Goal: Task Accomplishment & Management: Complete application form

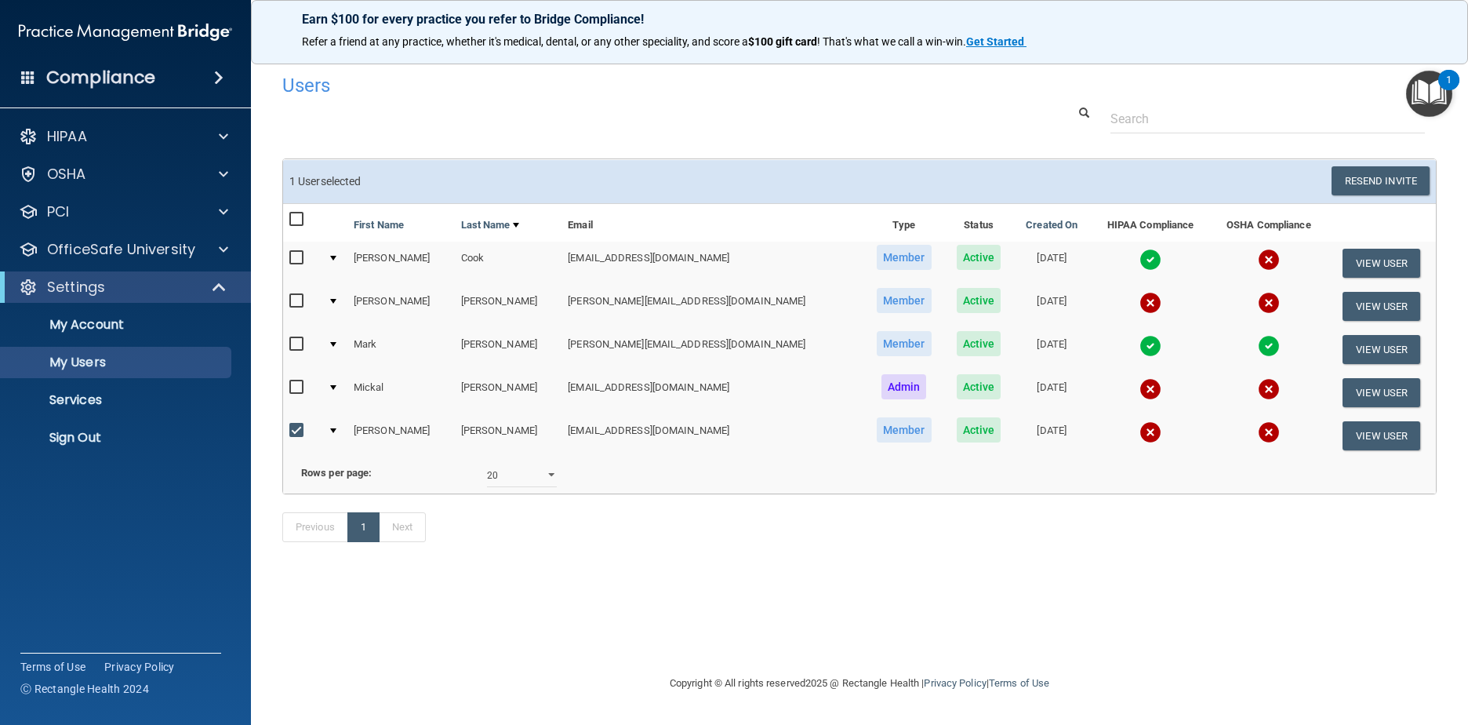
select select "20"
click at [200, 133] on div "HIPAA" at bounding box center [104, 136] width 195 height 19
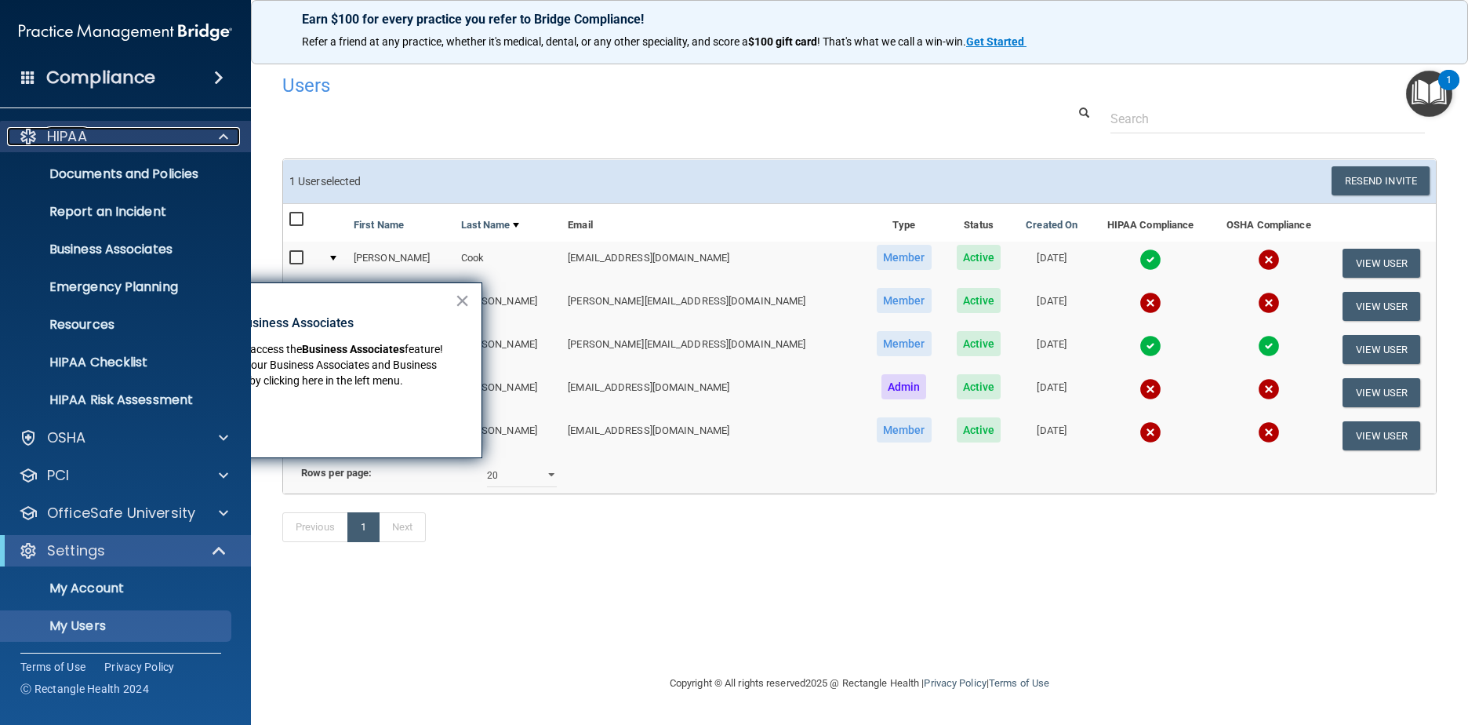
click at [198, 135] on div "HIPAA" at bounding box center [104, 136] width 195 height 19
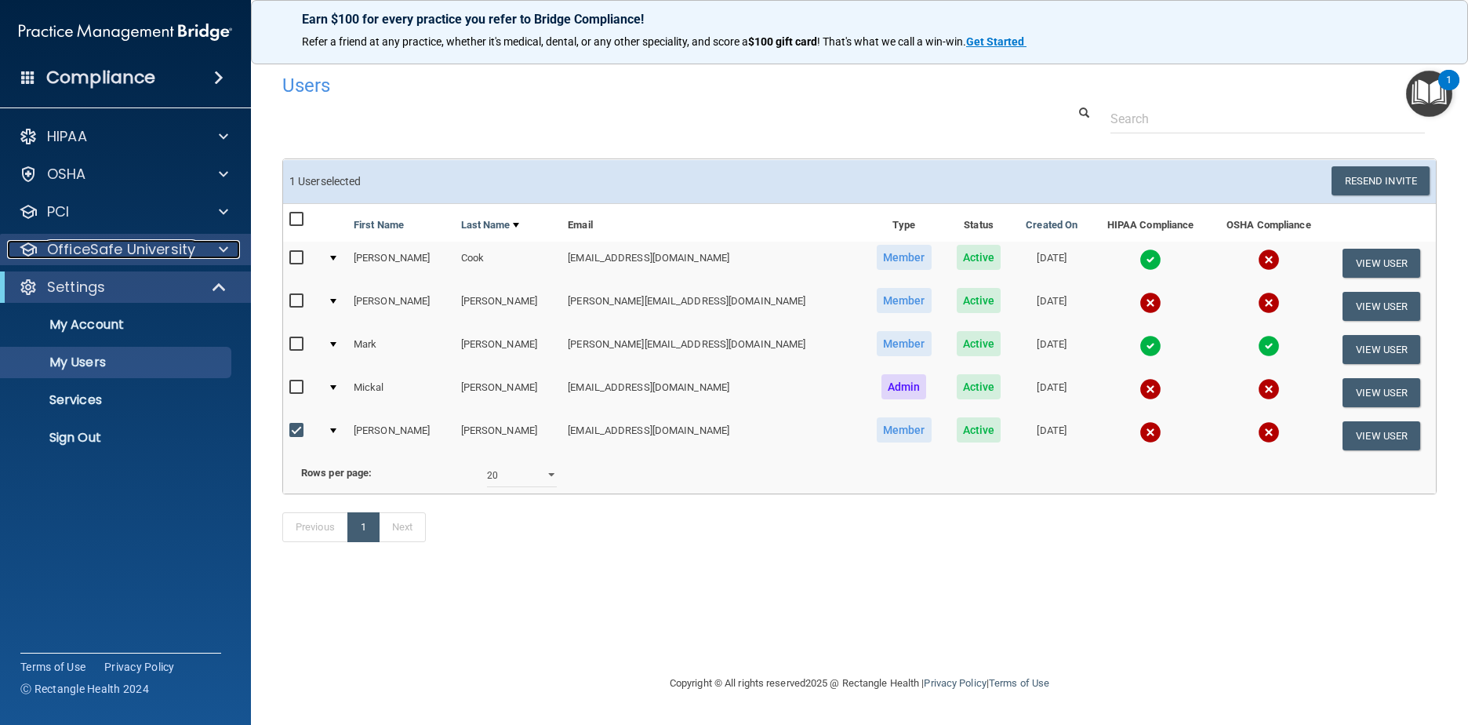
click at [182, 253] on p "OfficeSafe University" at bounding box center [121, 249] width 148 height 19
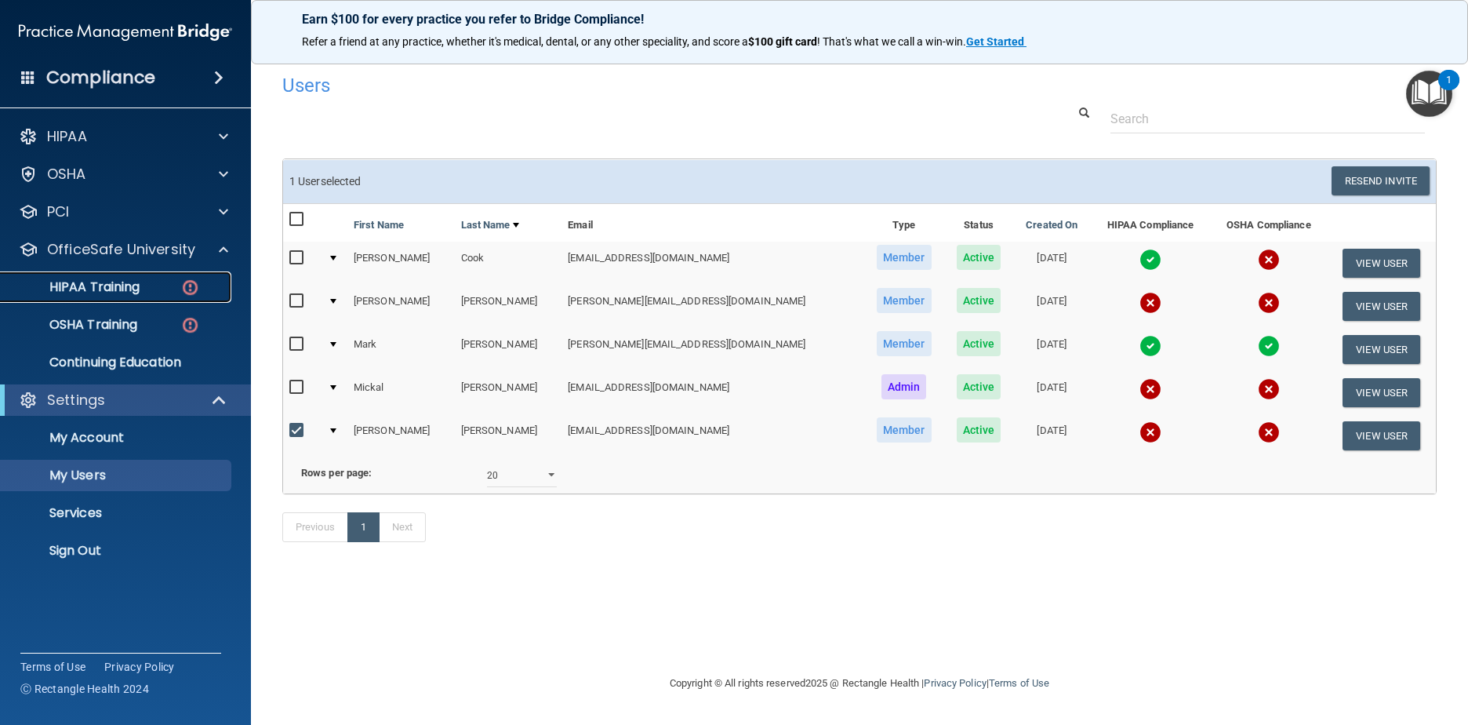
click at [107, 282] on p "HIPAA Training" at bounding box center [74, 287] width 129 height 16
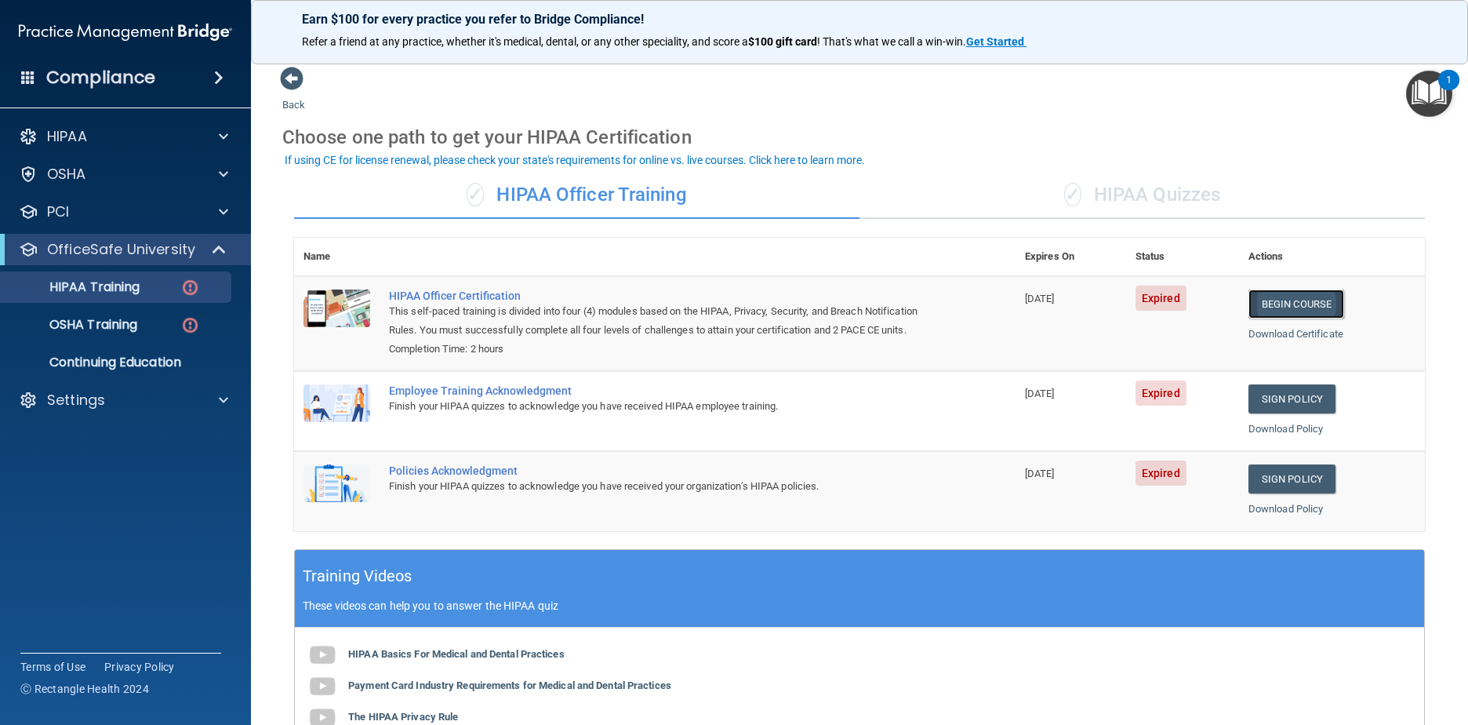
click at [1297, 300] on link "Begin Course" at bounding box center [1297, 303] width 96 height 29
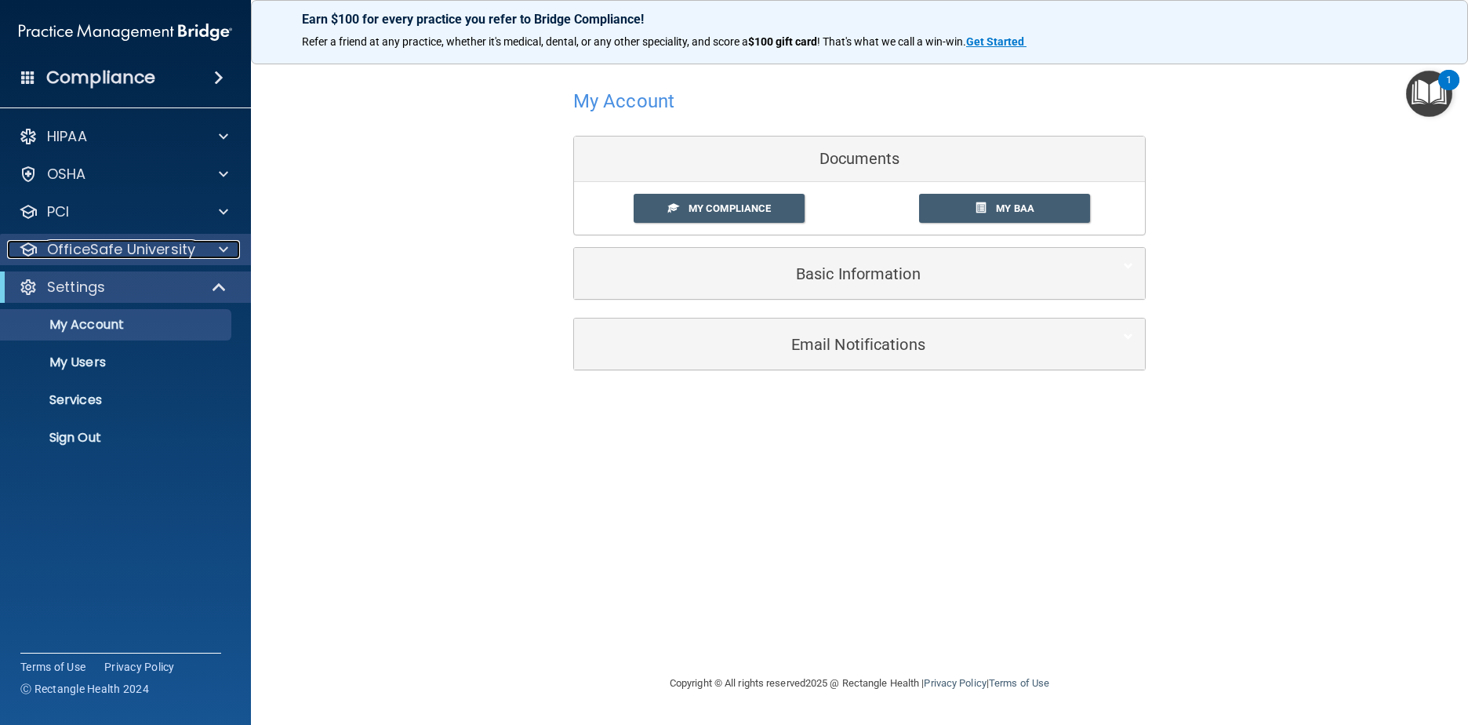
click at [147, 247] on p "OfficeSafe University" at bounding box center [121, 249] width 148 height 19
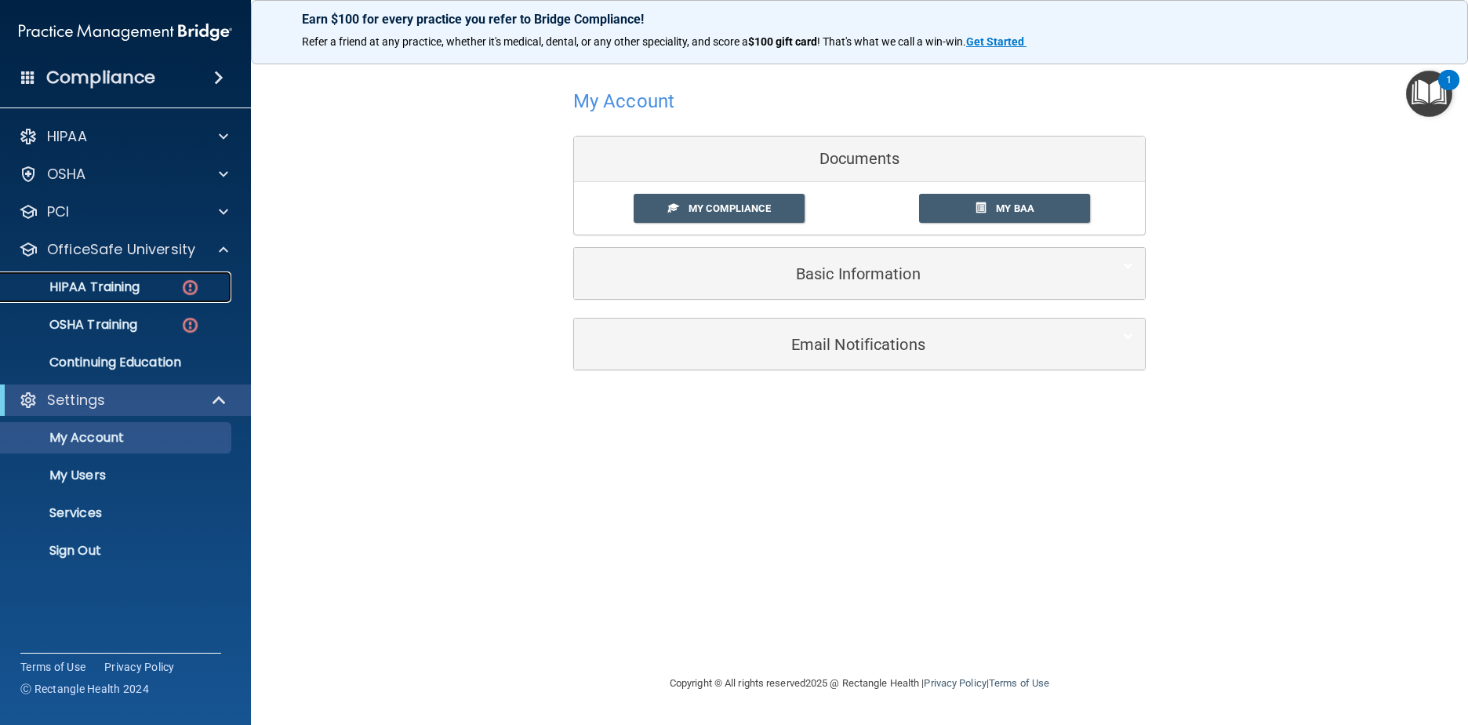
click at [191, 289] on img at bounding box center [190, 288] width 20 height 20
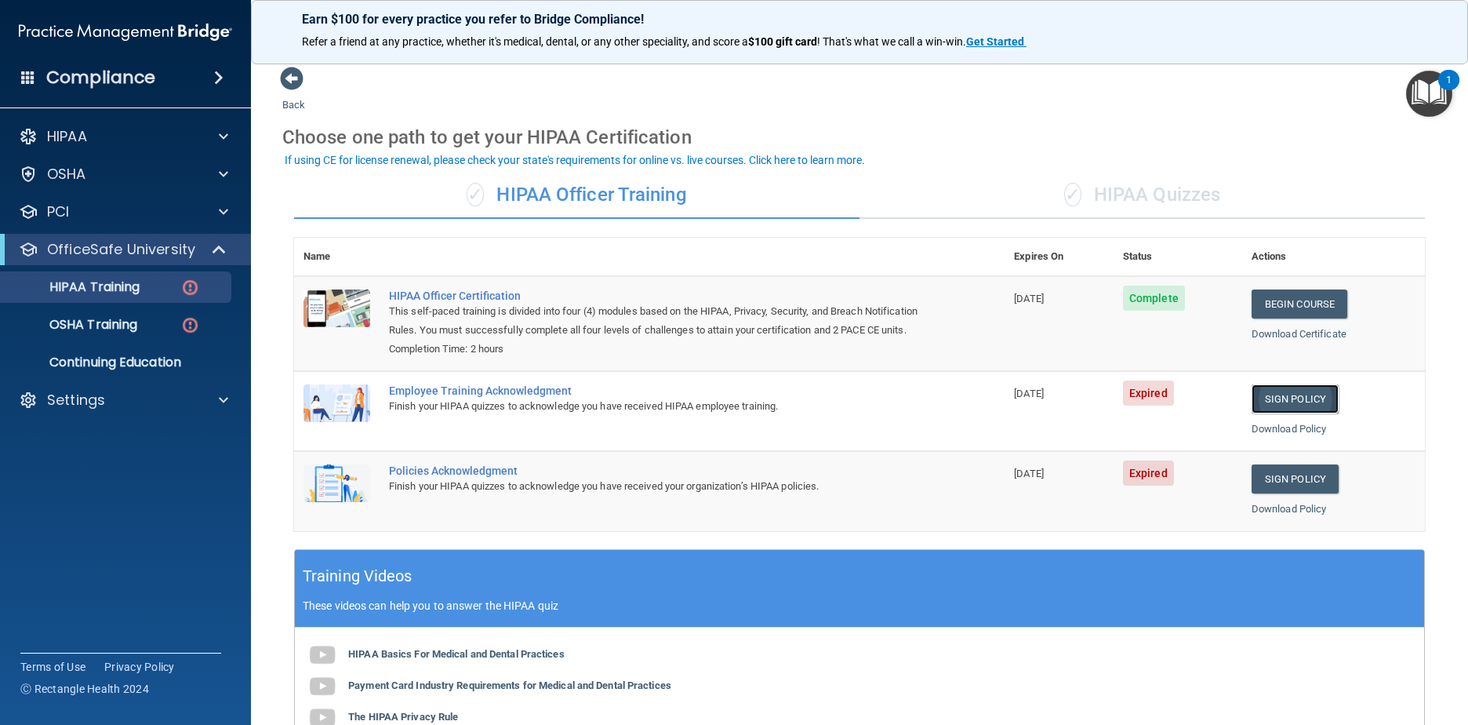
click at [1298, 413] on link "Sign Policy" at bounding box center [1295, 398] width 87 height 29
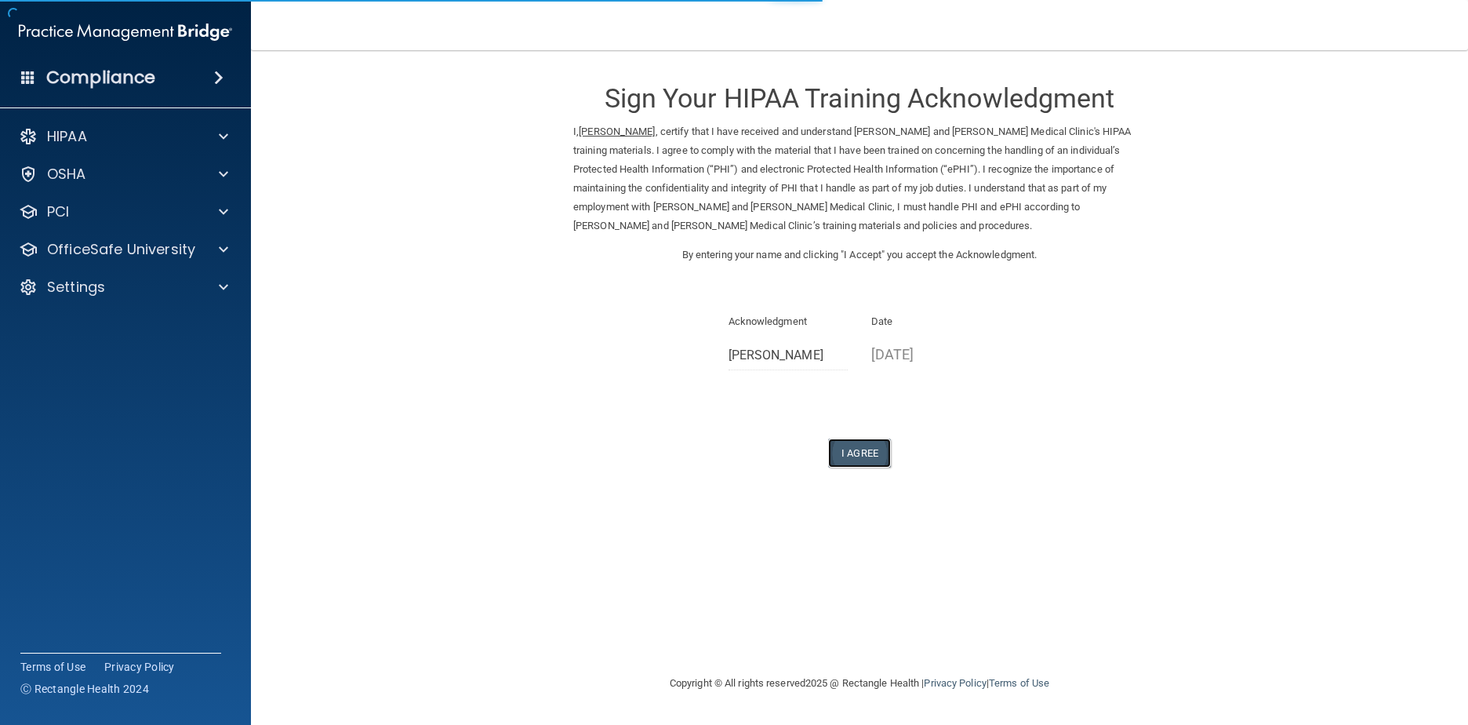
click at [876, 449] on button "I Agree" at bounding box center [859, 452] width 63 height 29
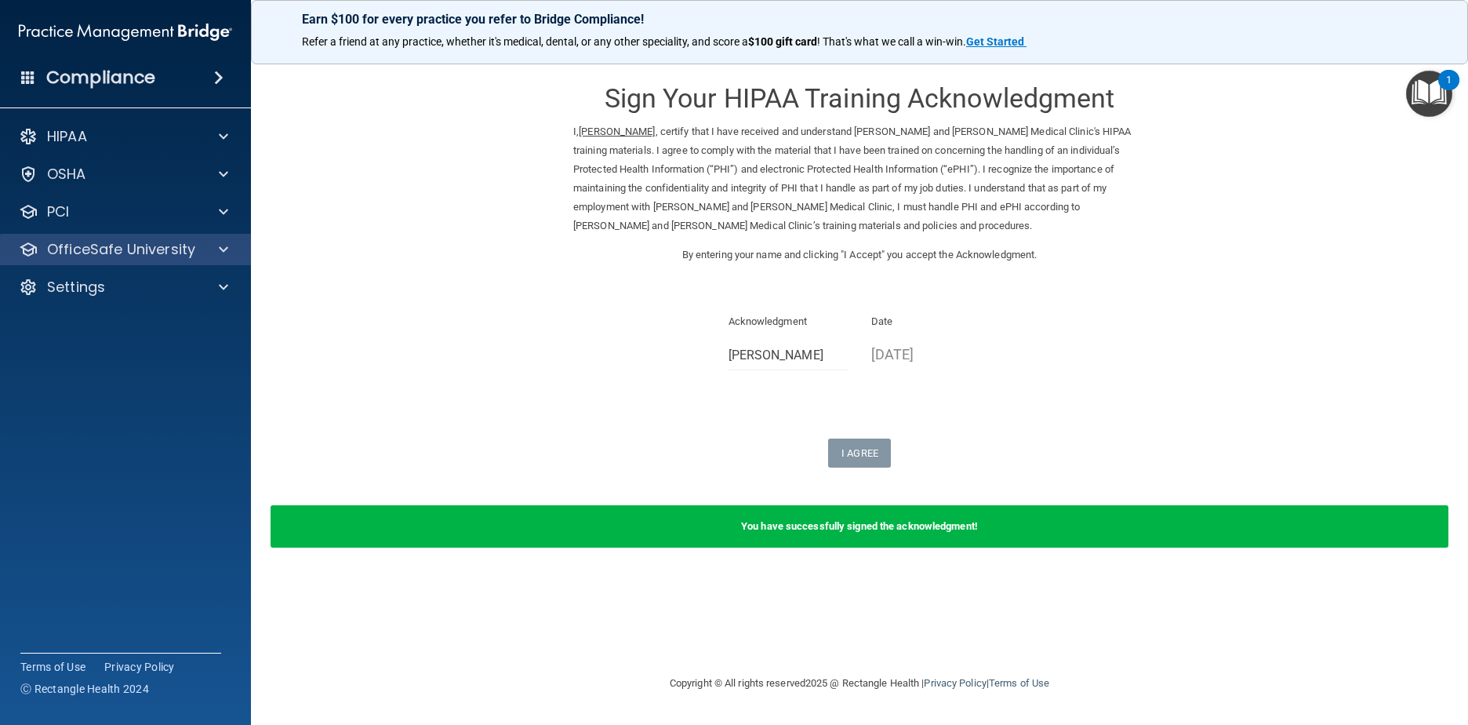
click at [215, 238] on div "OfficeSafe University" at bounding box center [126, 249] width 252 height 31
click at [222, 254] on span at bounding box center [223, 249] width 9 height 19
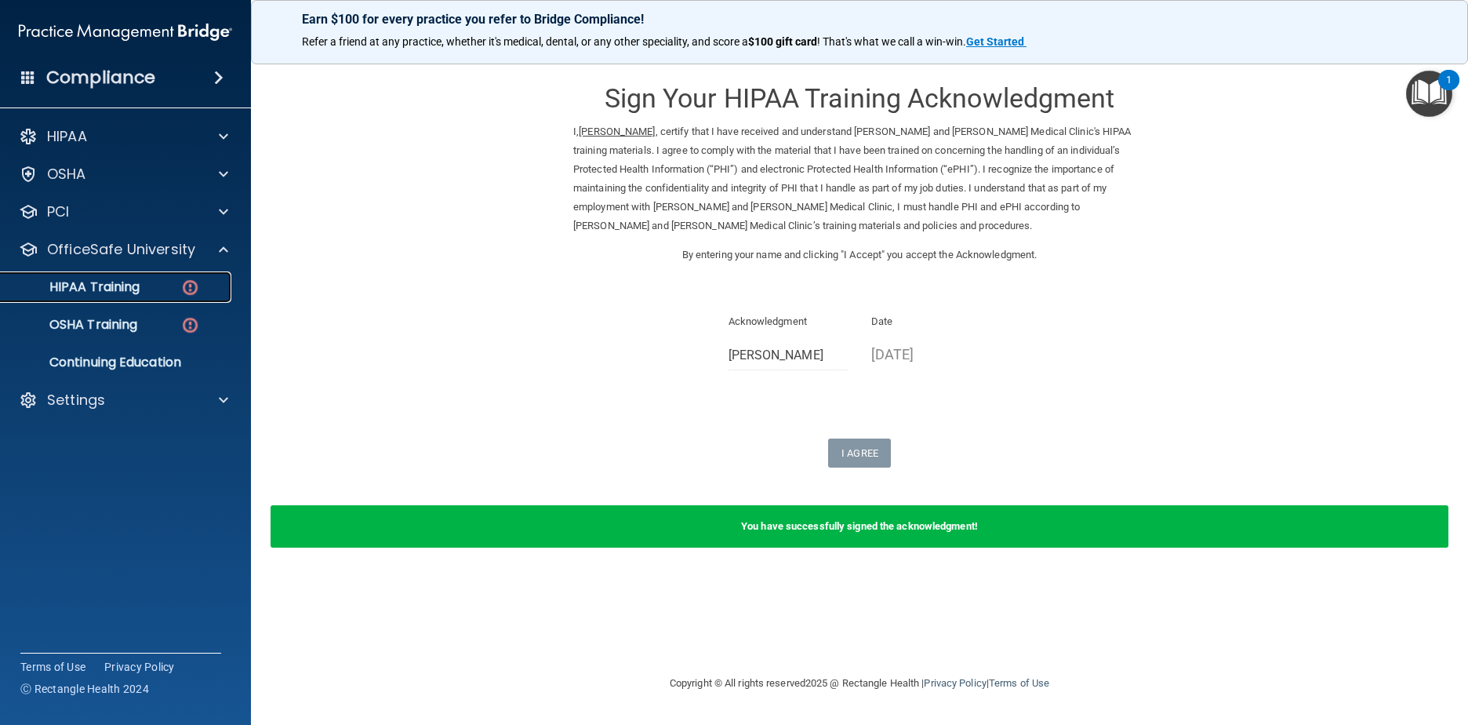
click at [191, 290] on img at bounding box center [190, 288] width 20 height 20
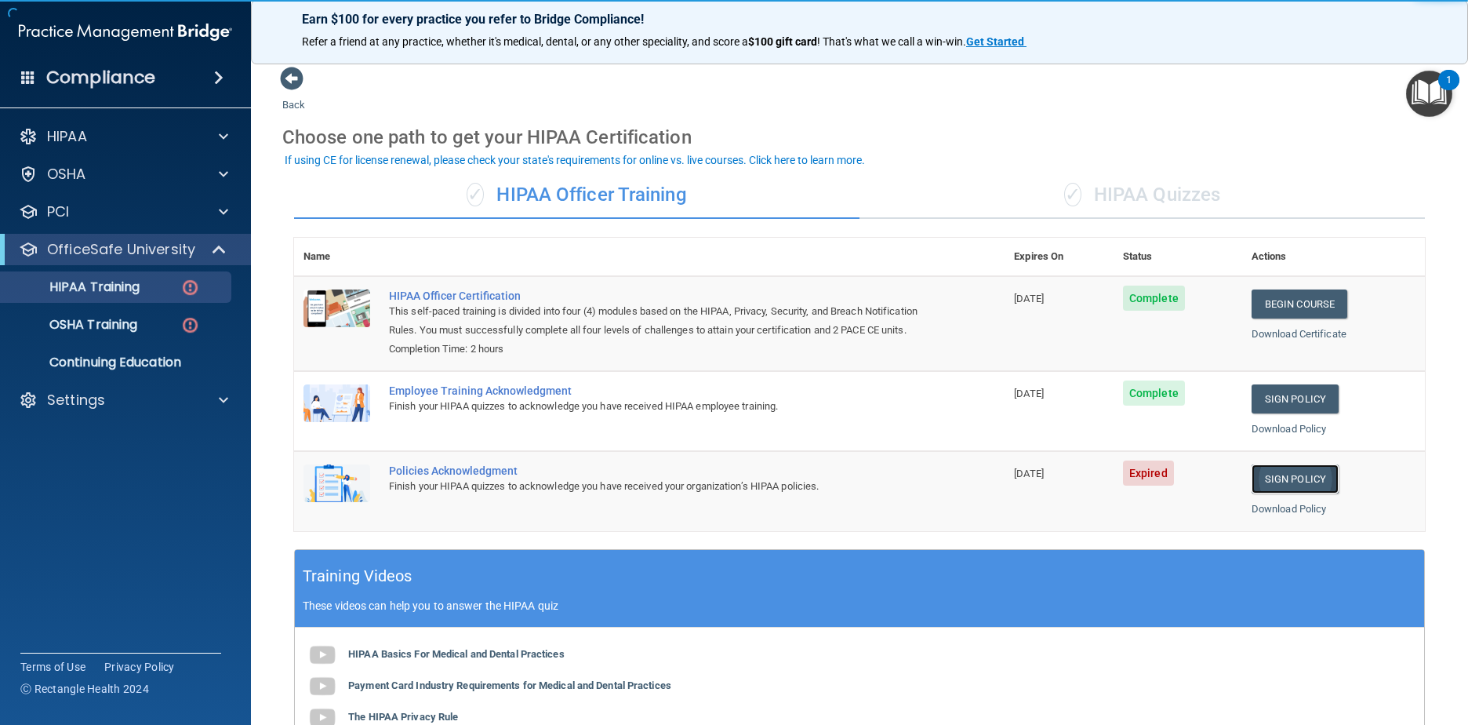
click at [1290, 493] on link "Sign Policy" at bounding box center [1295, 478] width 87 height 29
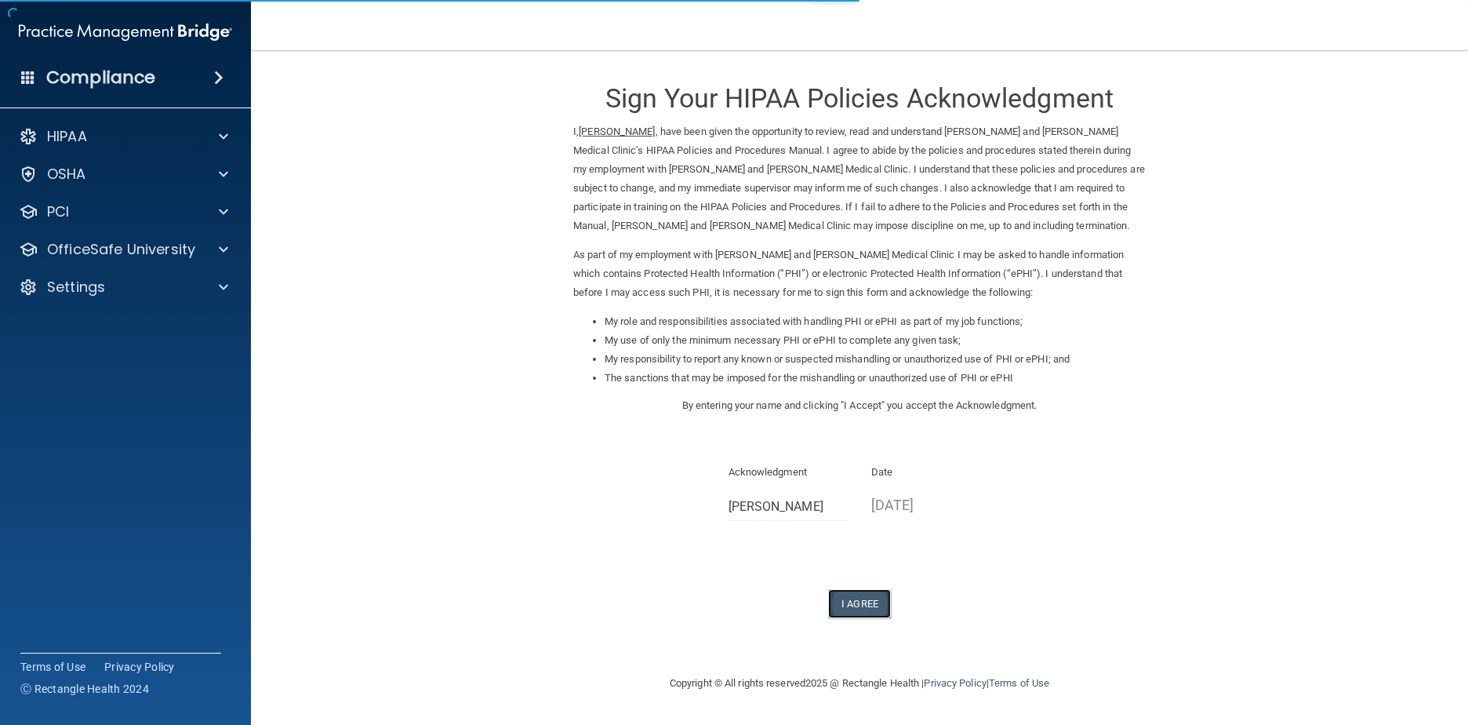
click at [860, 606] on button "I Agree" at bounding box center [859, 603] width 63 height 29
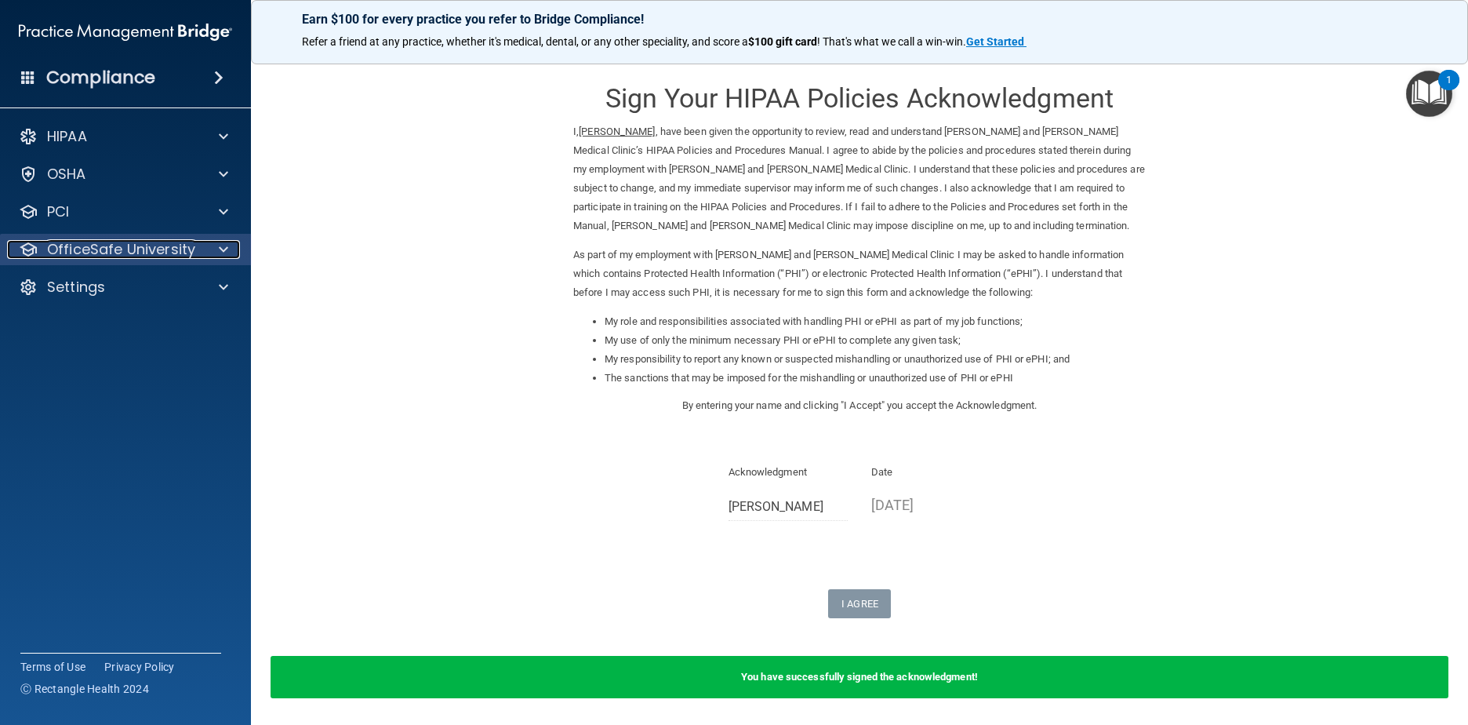
click at [162, 243] on p "OfficeSafe University" at bounding box center [121, 249] width 148 height 19
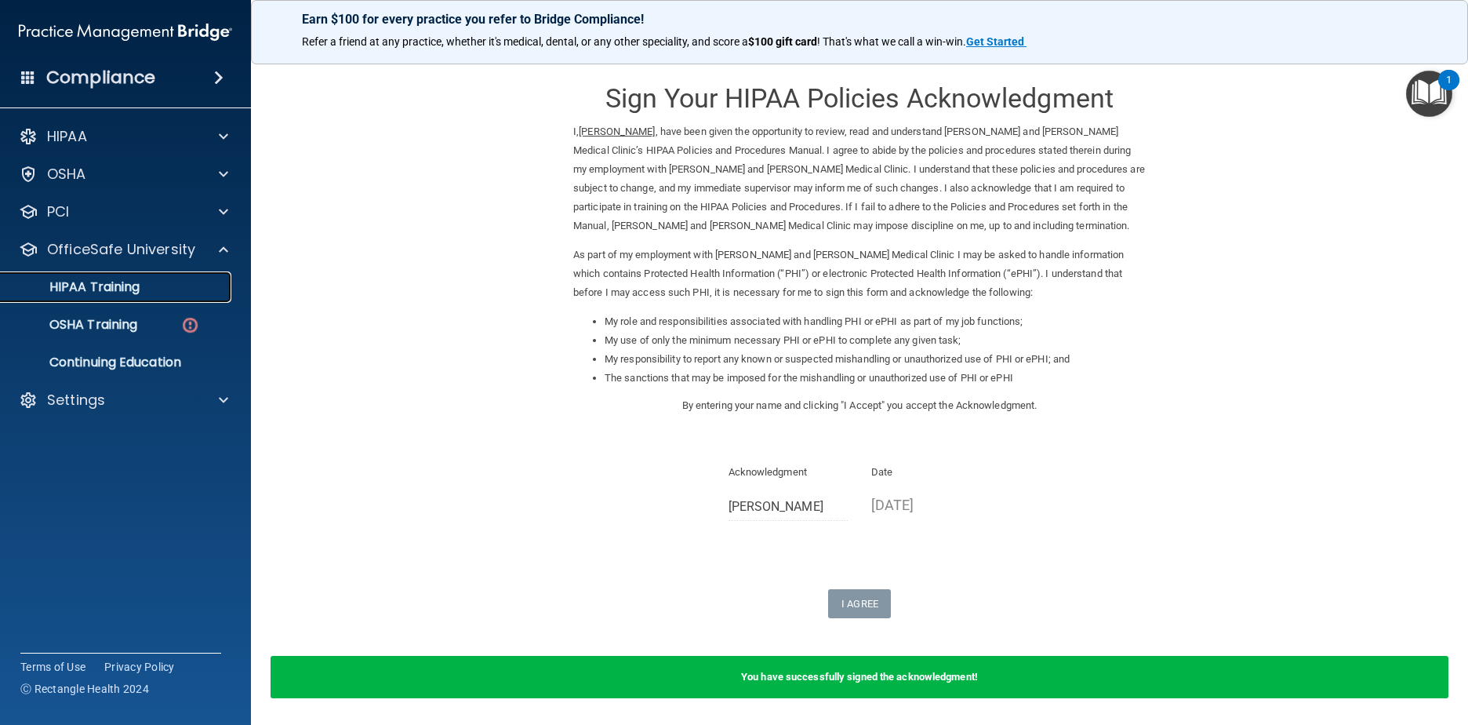
click at [91, 293] on p "HIPAA Training" at bounding box center [74, 287] width 129 height 16
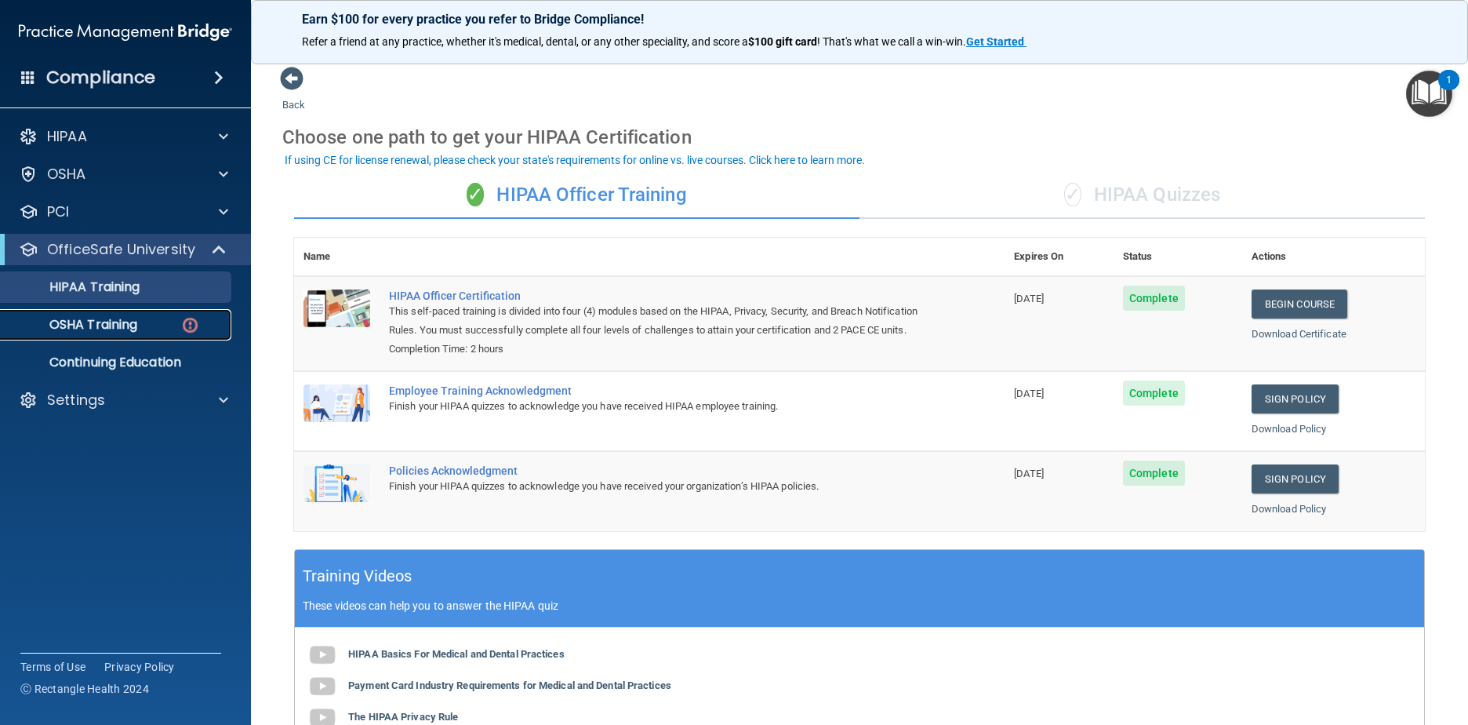
click at [123, 323] on p "OSHA Training" at bounding box center [73, 325] width 127 height 16
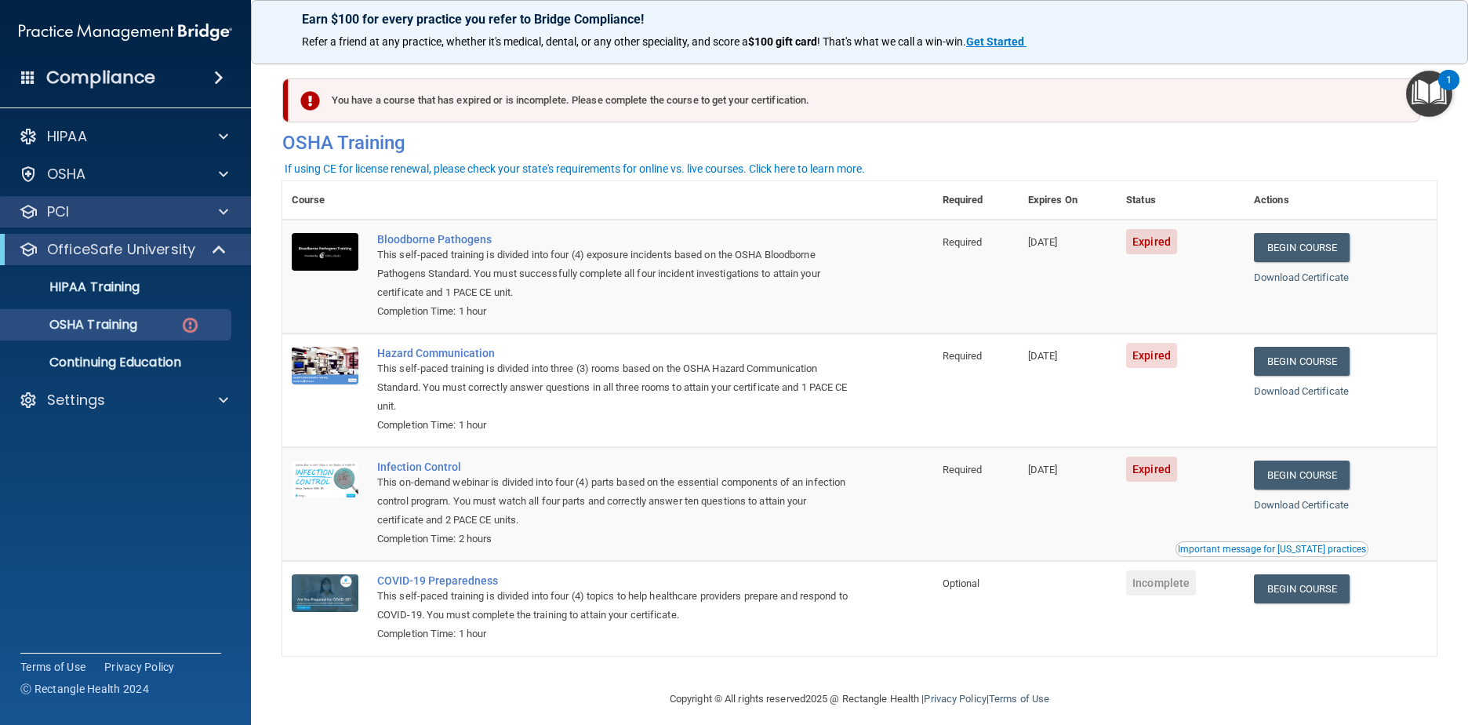
click at [100, 222] on div "PCI" at bounding box center [126, 211] width 252 height 31
click at [232, 215] on div at bounding box center [221, 211] width 39 height 19
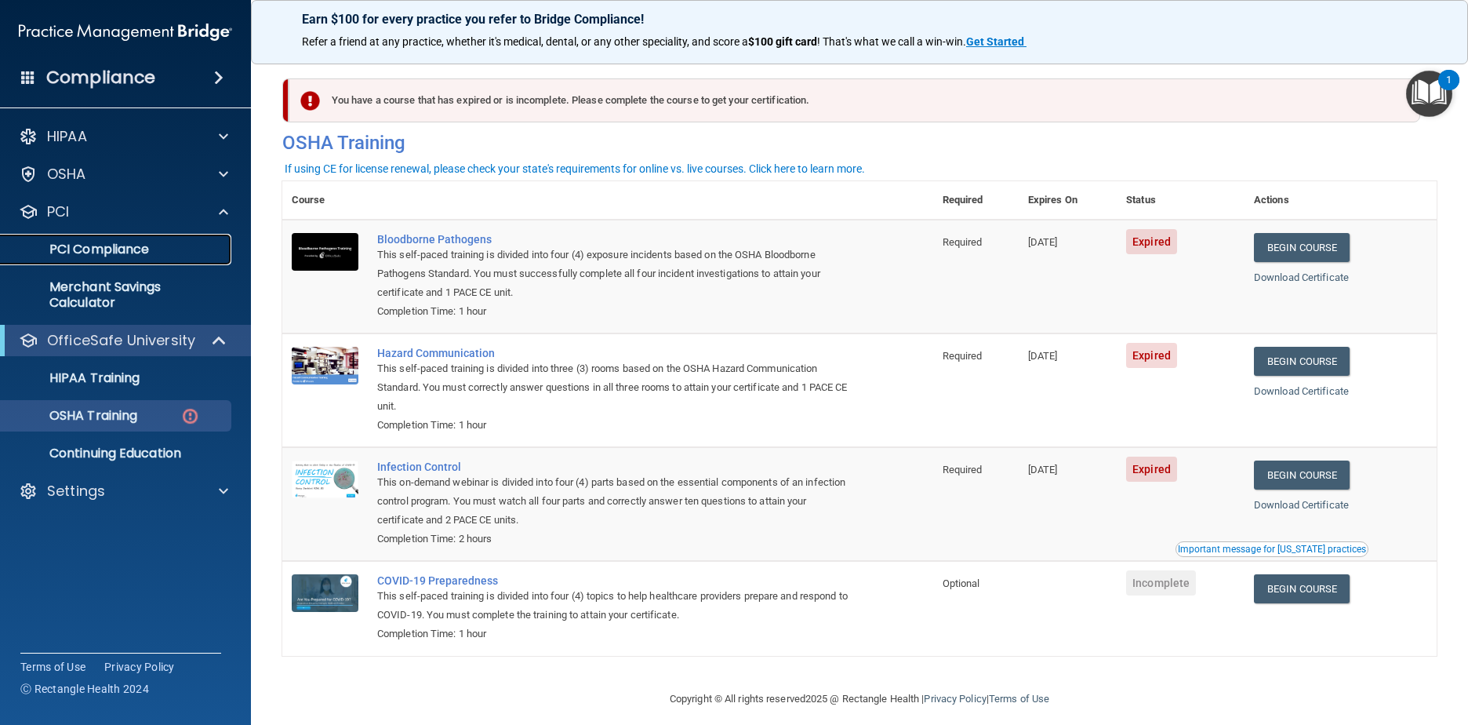
click at [89, 246] on p "PCI Compliance" at bounding box center [117, 250] width 214 height 16
